Goal: Information Seeking & Learning: Learn about a topic

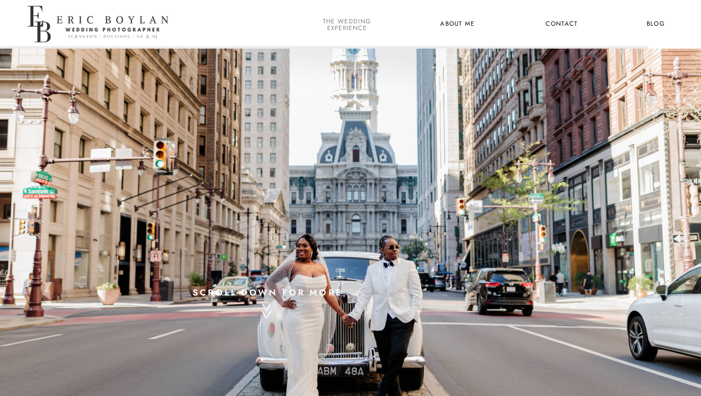
click at [351, 26] on nav "the wedding experience" at bounding box center [347, 24] width 52 height 12
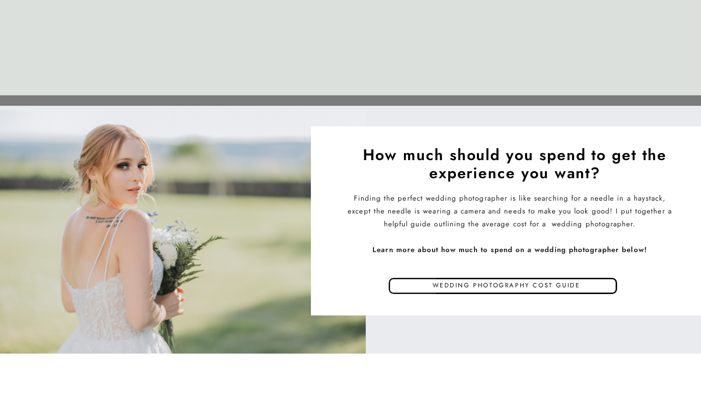
scroll to position [4515, 0]
click at [535, 286] on p "Wedding photography cost guide" at bounding box center [506, 286] width 279 height 14
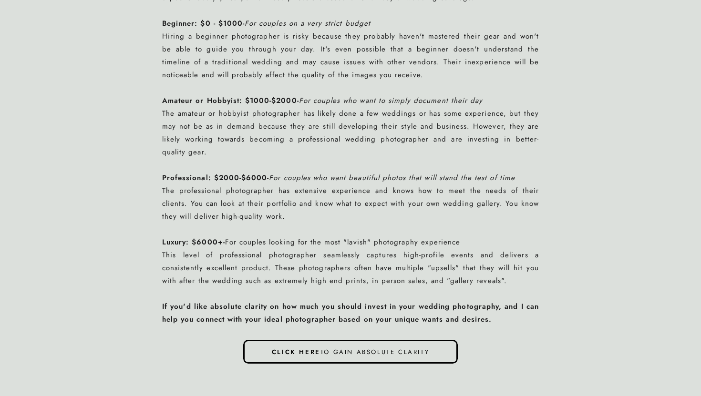
scroll to position [899, 0]
